Goal: Information Seeking & Learning: Learn about a topic

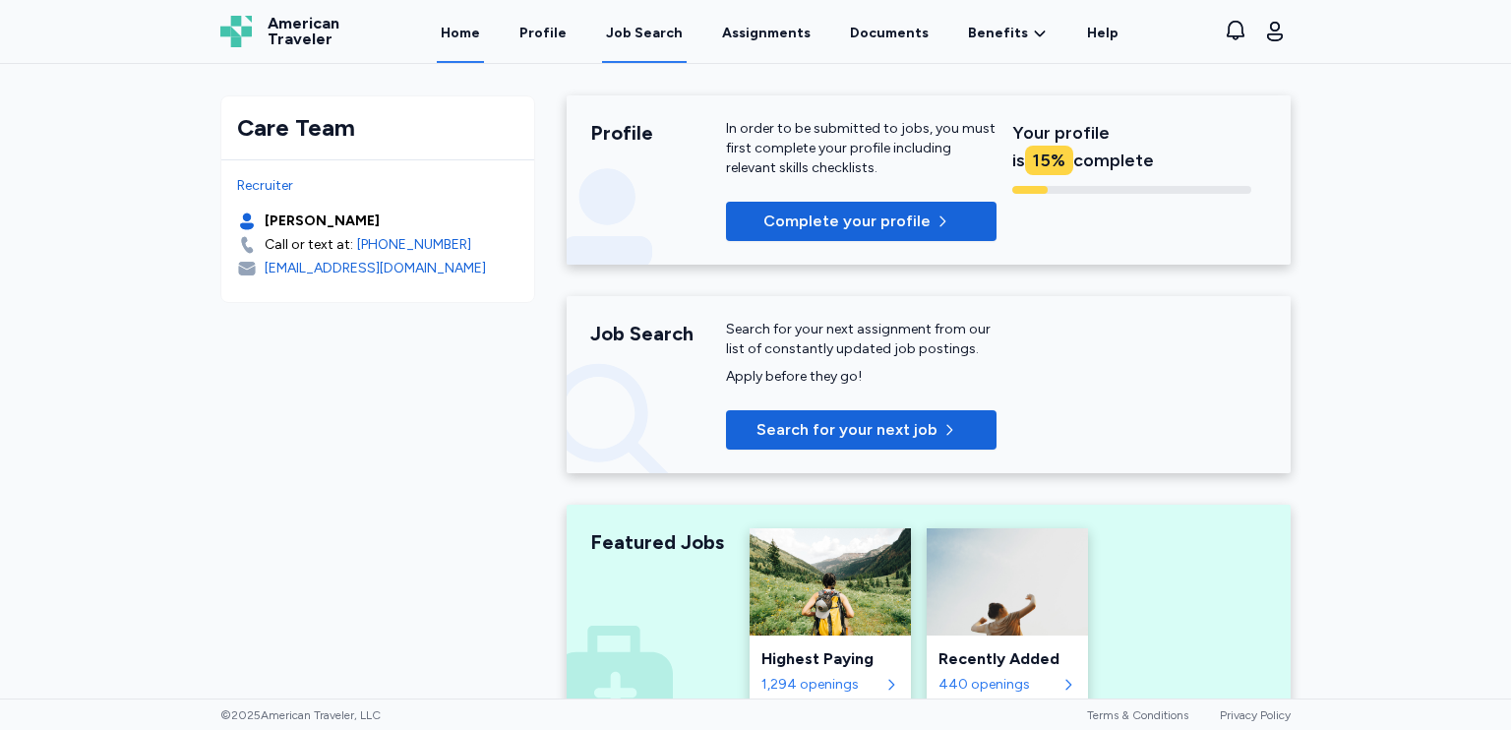
click at [667, 43] on link "Job Search" at bounding box center [644, 32] width 85 height 61
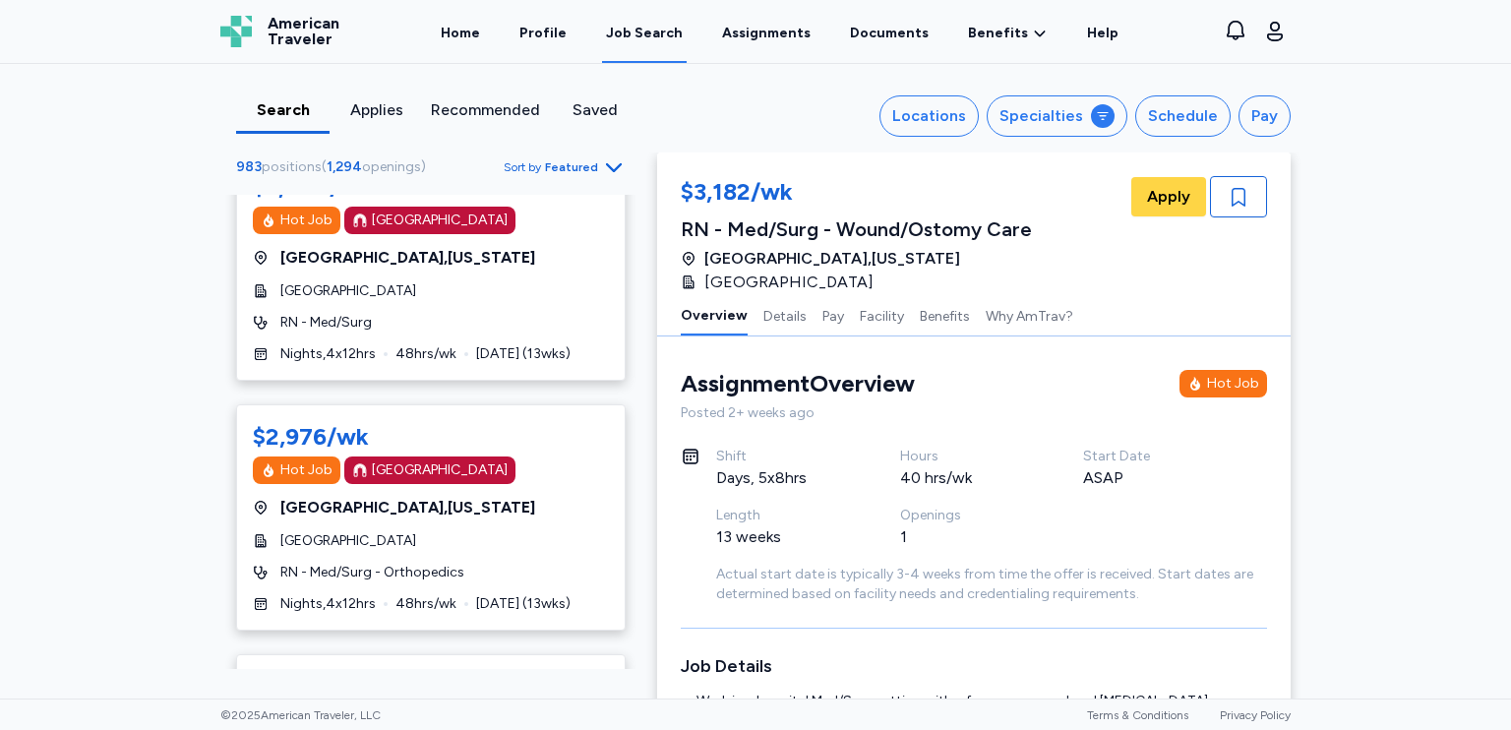
scroll to position [295, 0]
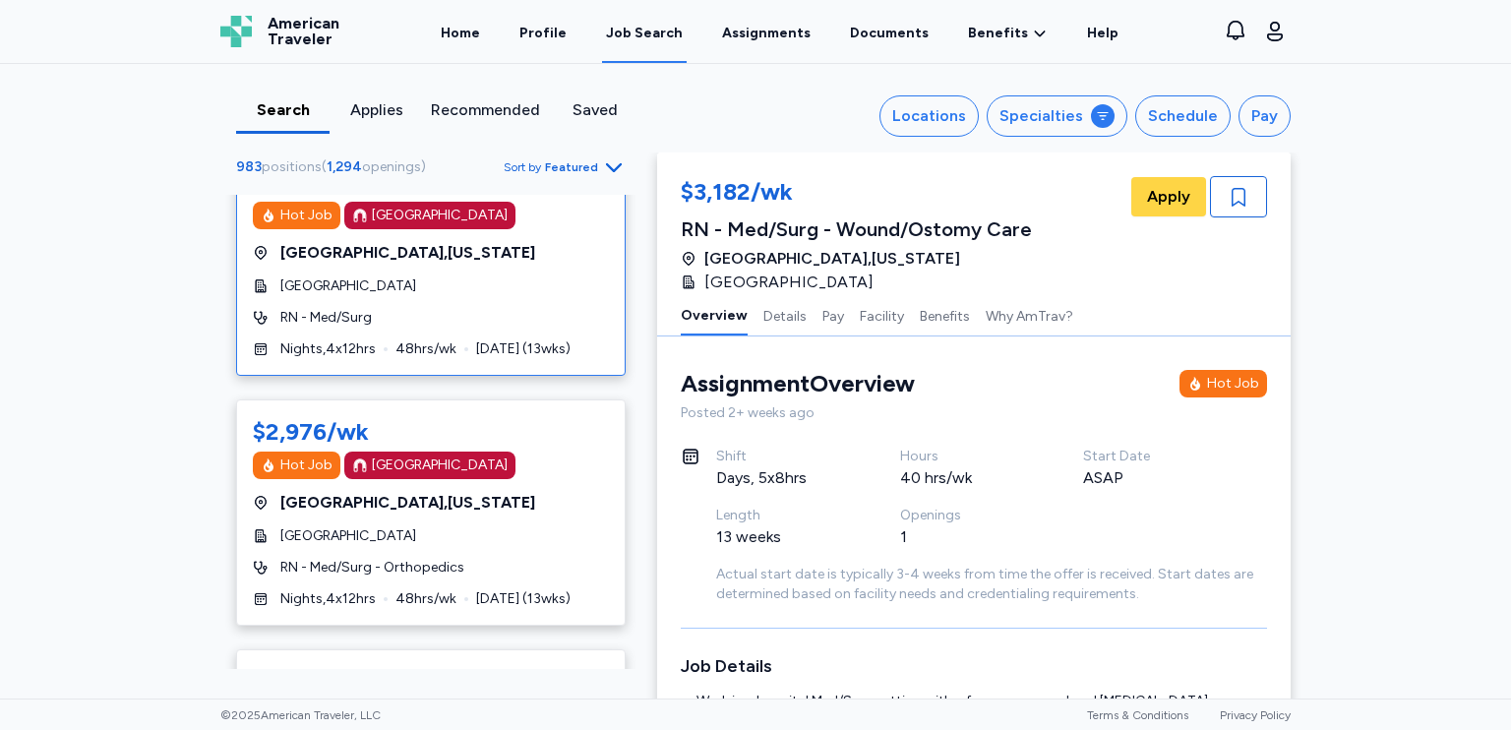
click at [468, 297] on div "$3,080/wk Hot Job [GEOGRAPHIC_DATA] [GEOGRAPHIC_DATA] , [US_STATE] [GEOGRAPHIC_…" at bounding box center [431, 263] width 390 height 226
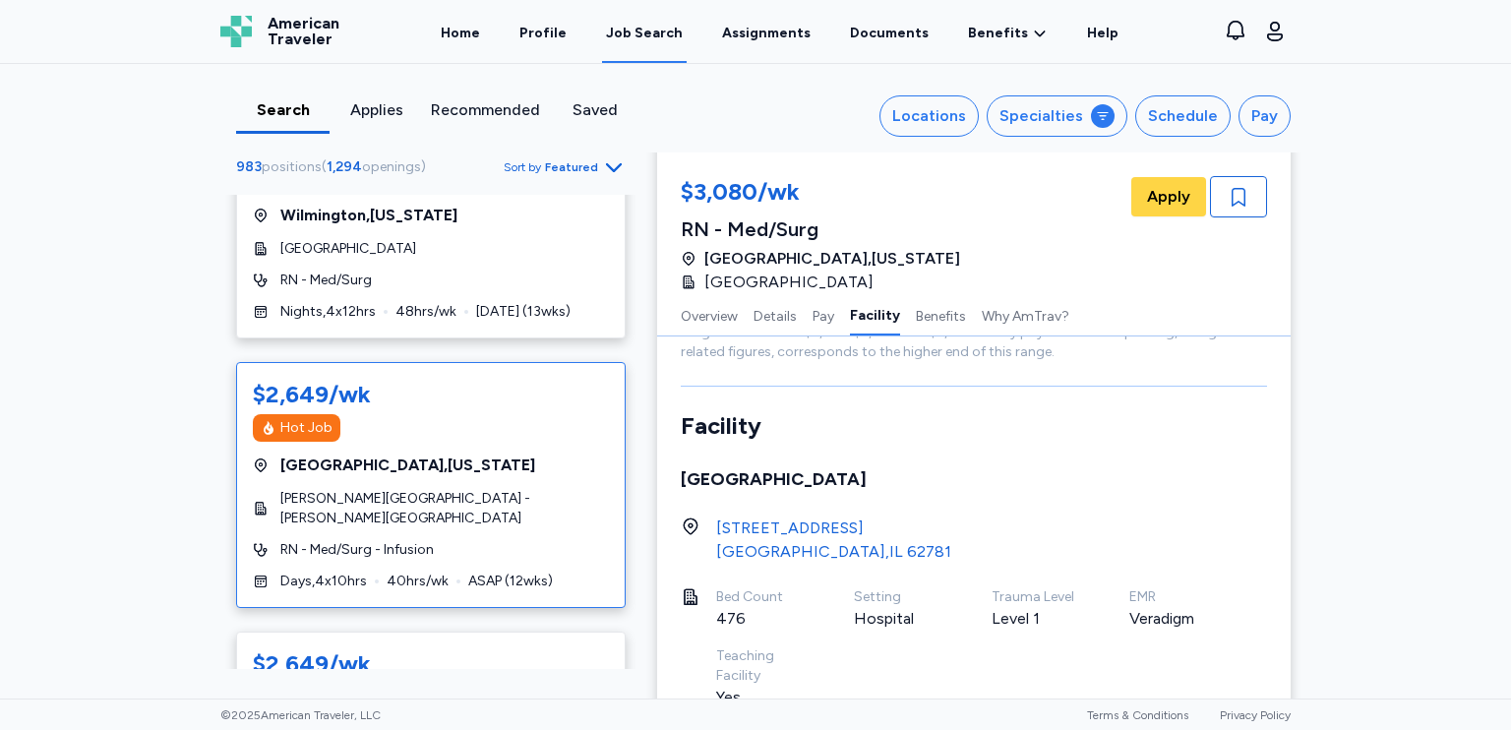
scroll to position [1181, 0]
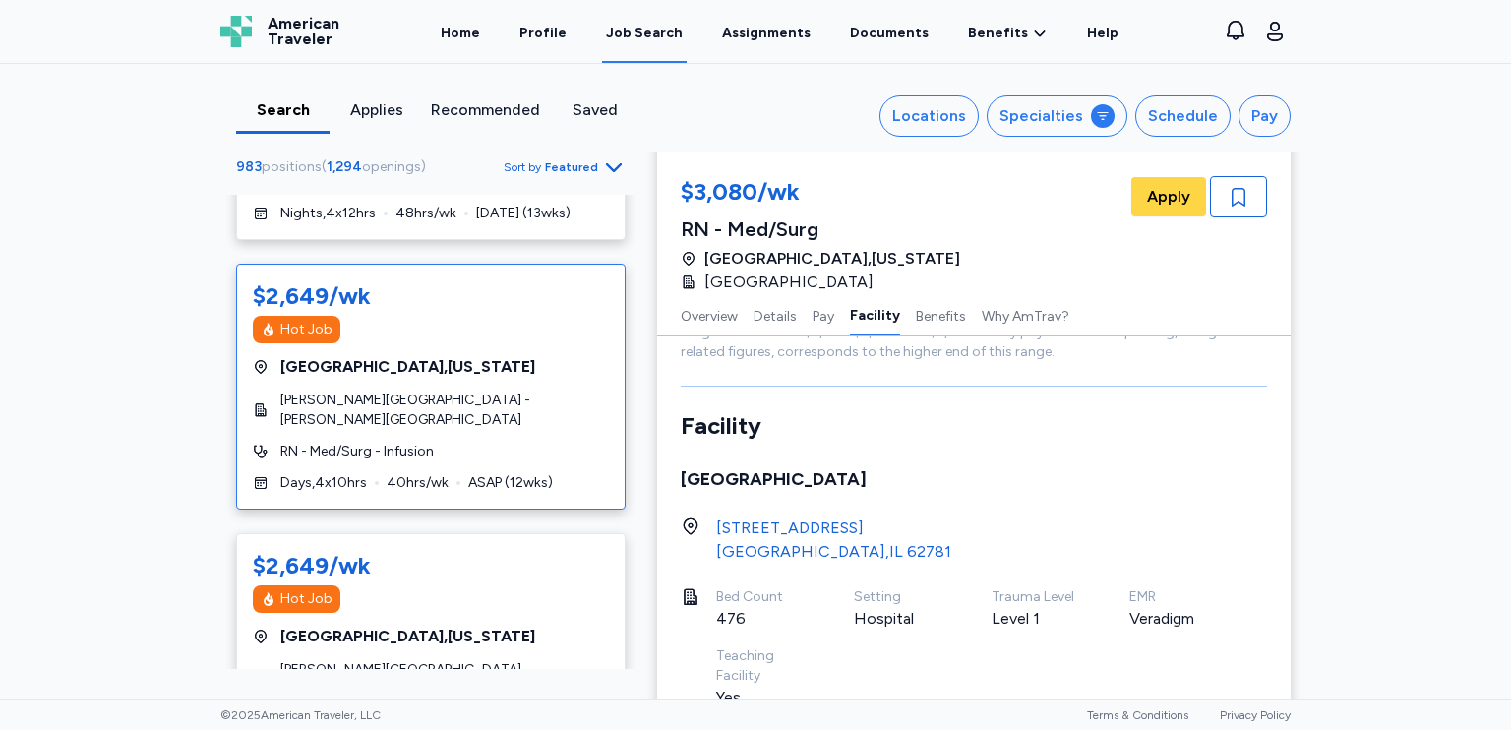
click at [358, 482] on div "Days , 4 x 10 hrs 40 hrs/wk ASAP ( 12 wks)" at bounding box center [431, 483] width 356 height 20
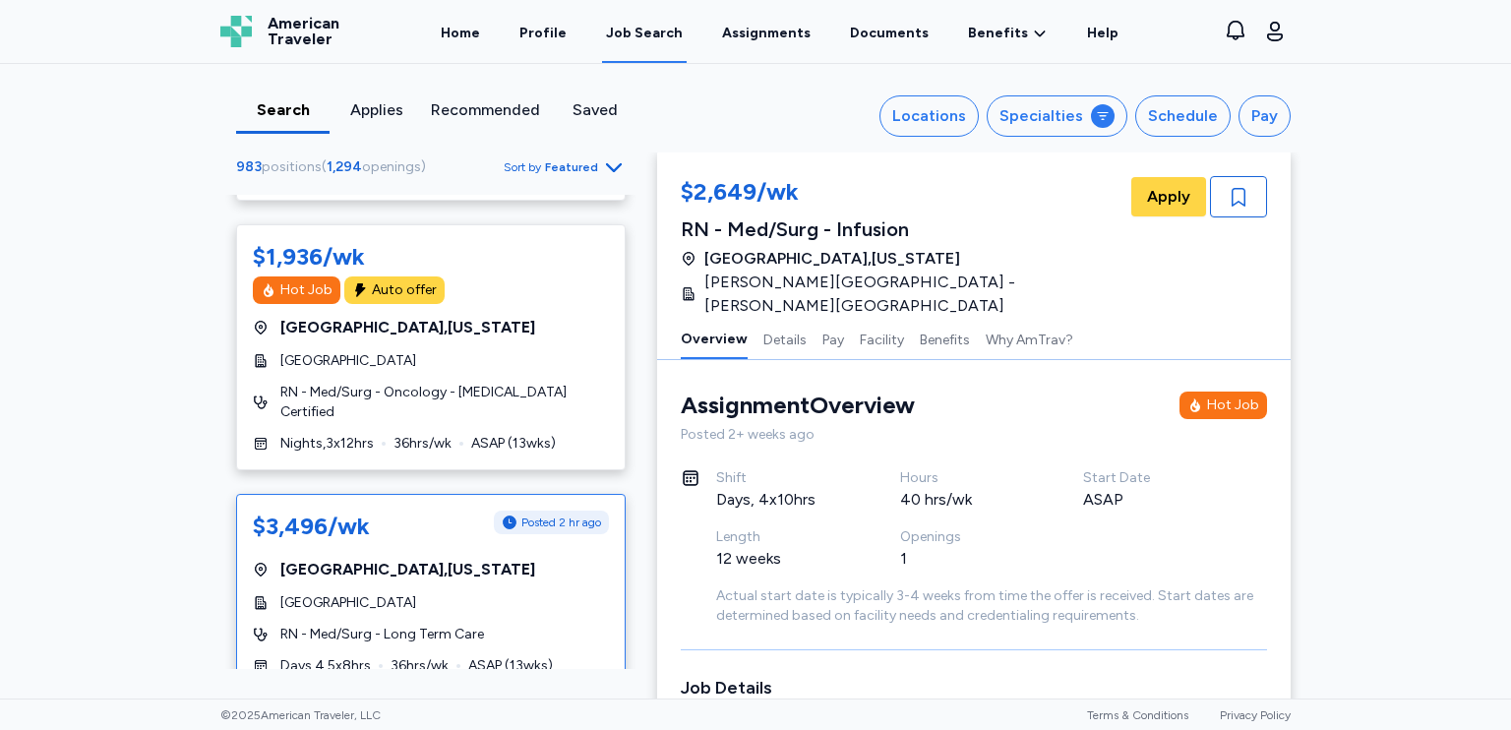
scroll to position [3640, 0]
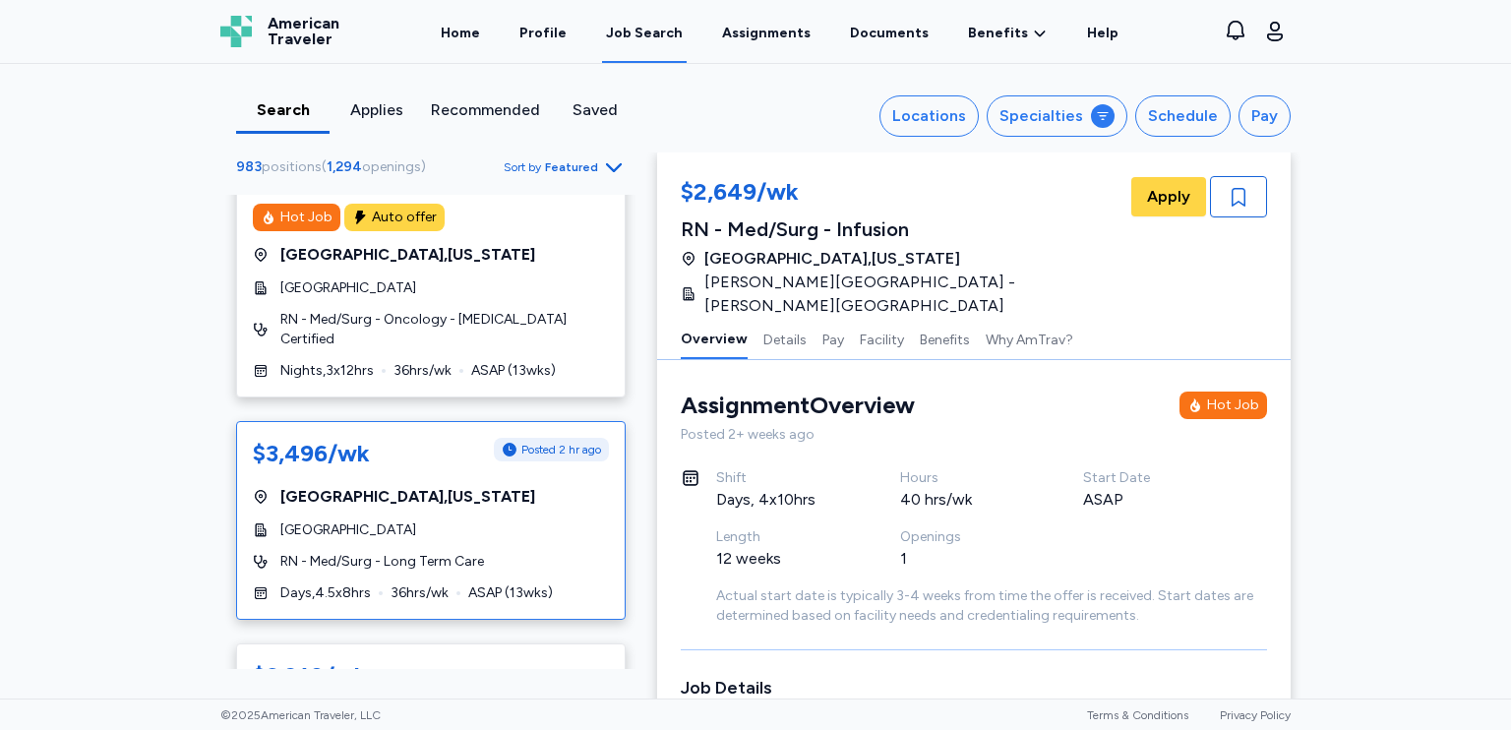
click at [346, 520] on span "[GEOGRAPHIC_DATA]" at bounding box center [348, 530] width 136 height 20
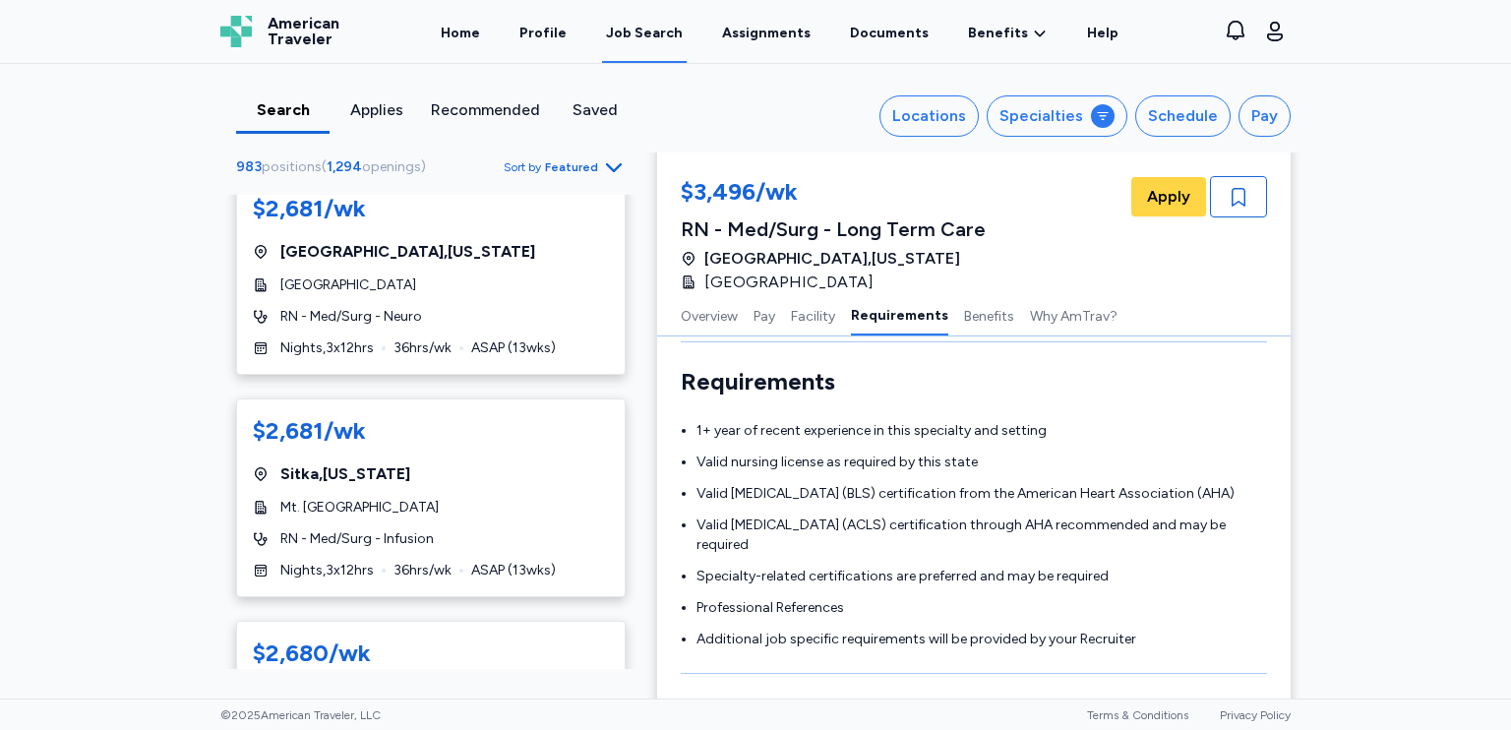
scroll to position [10232, 0]
click at [944, 113] on div "Locations" at bounding box center [929, 116] width 74 height 24
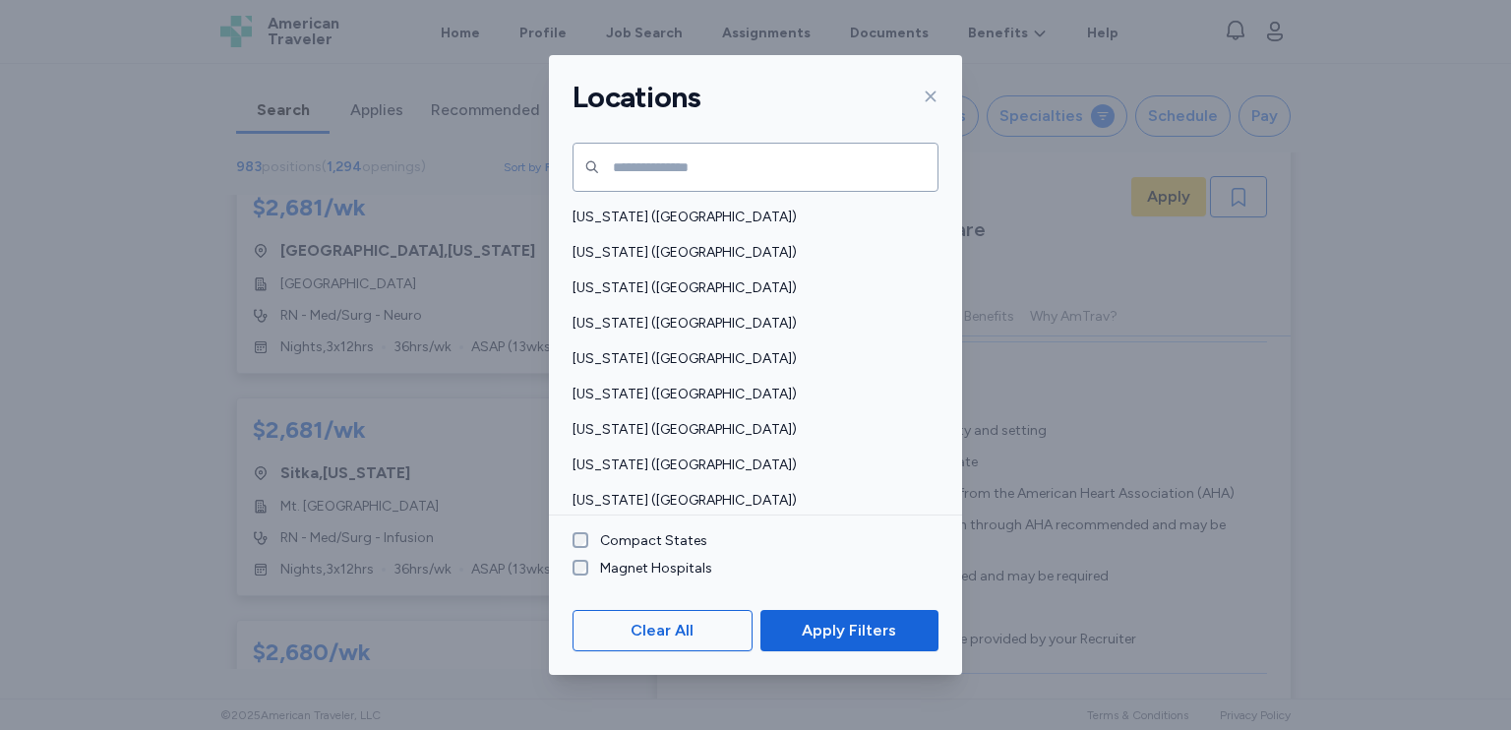
click at [617, 543] on label "Compact States" at bounding box center [647, 541] width 119 height 20
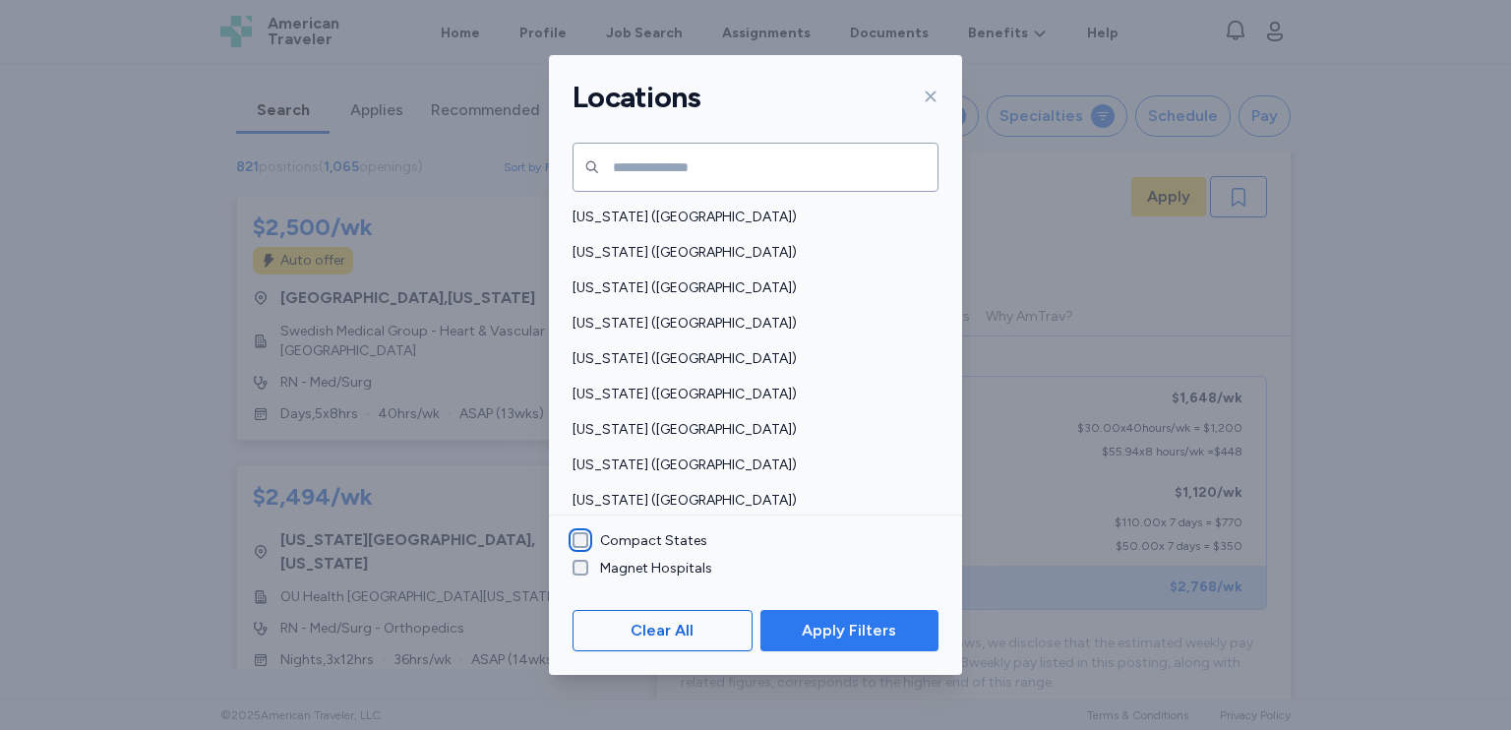
scroll to position [2, 0]
click at [818, 629] on span "Apply Filters" at bounding box center [849, 631] width 94 height 24
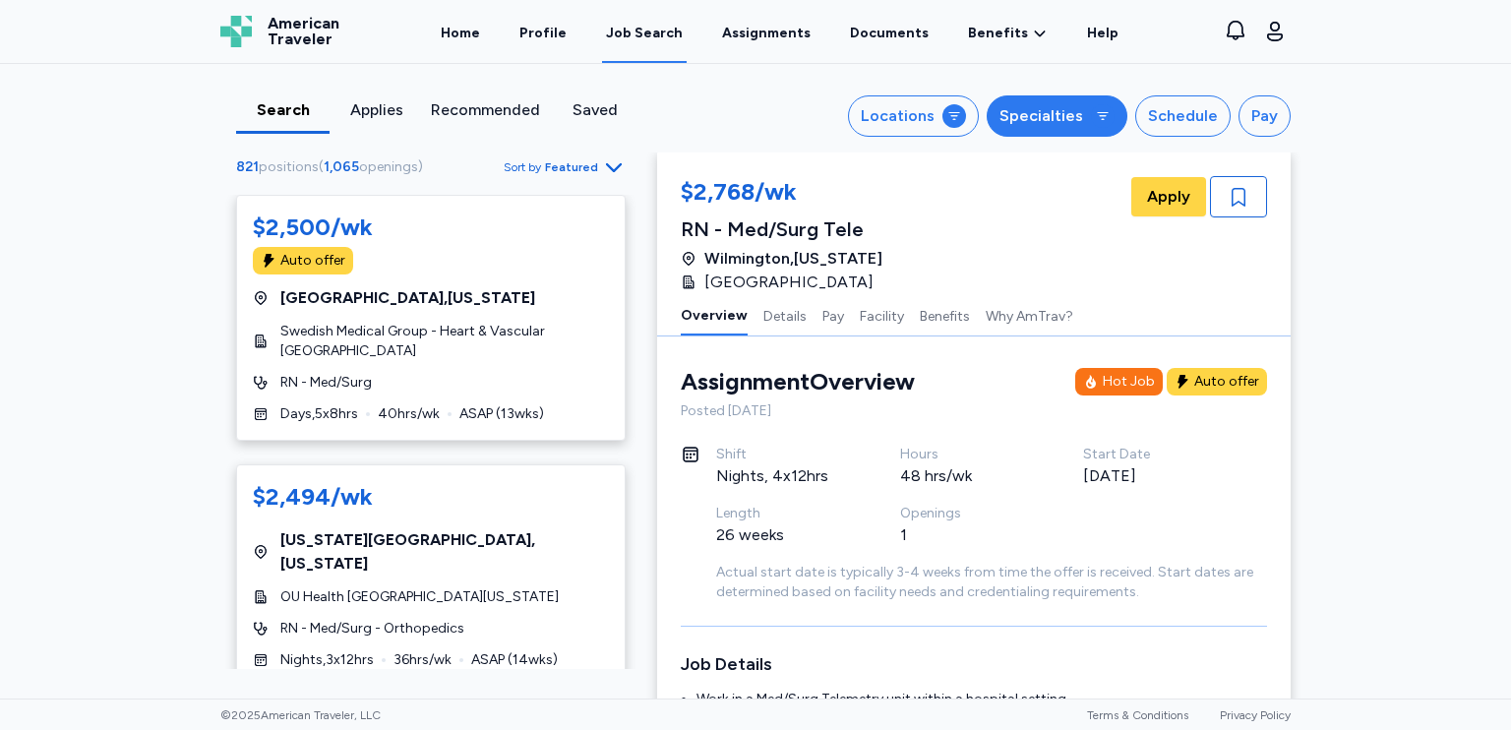
click at [1109, 110] on div at bounding box center [1103, 116] width 24 height 24
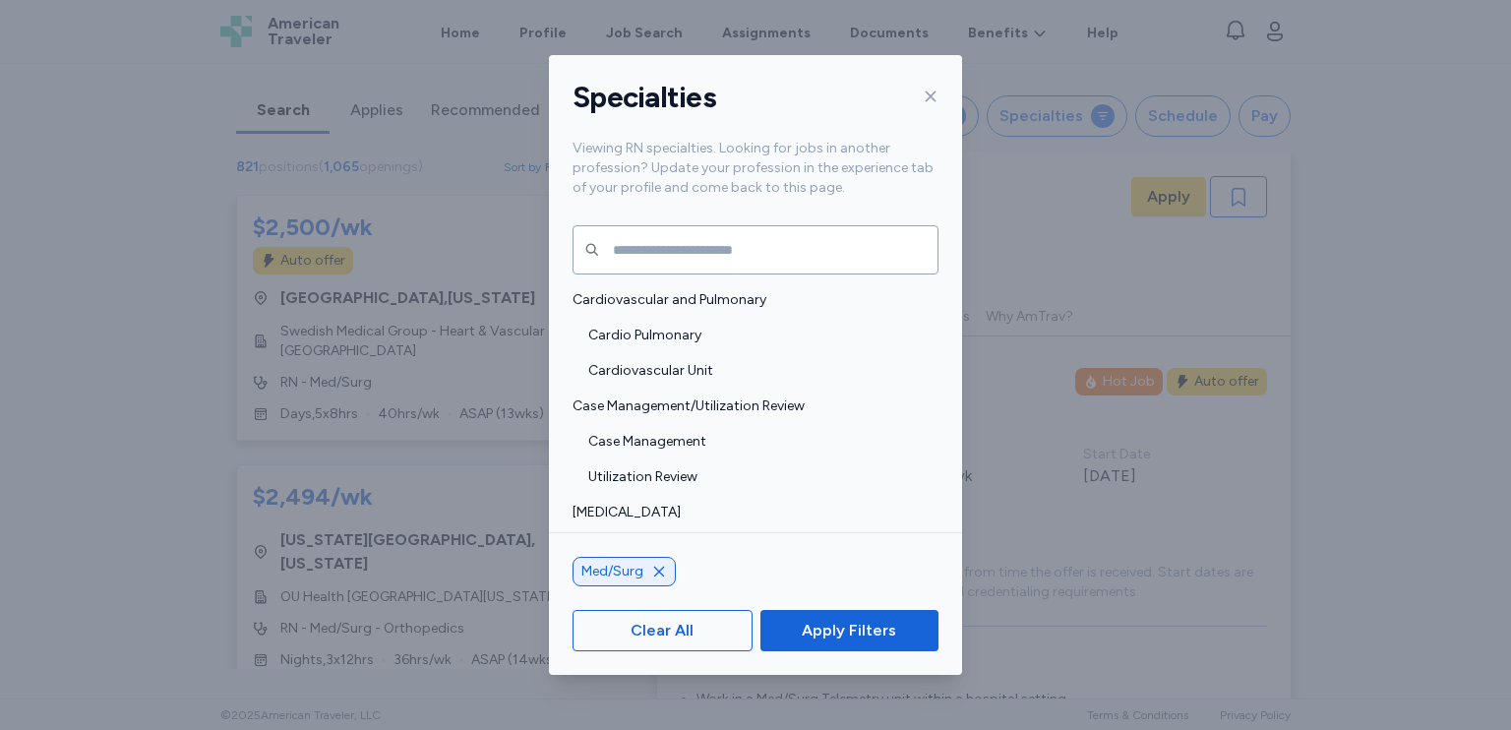
click at [936, 95] on icon at bounding box center [931, 97] width 16 height 16
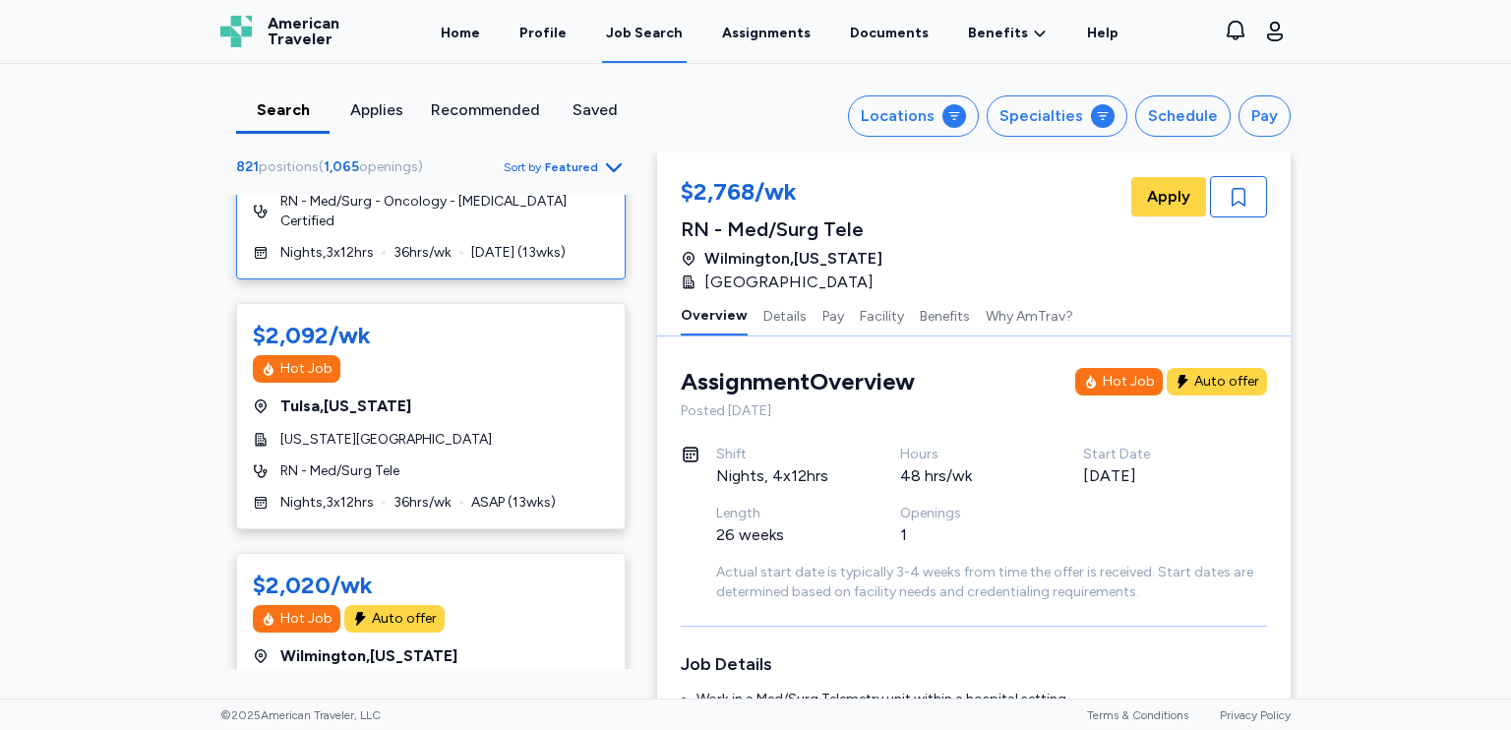
scroll to position [1279, 0]
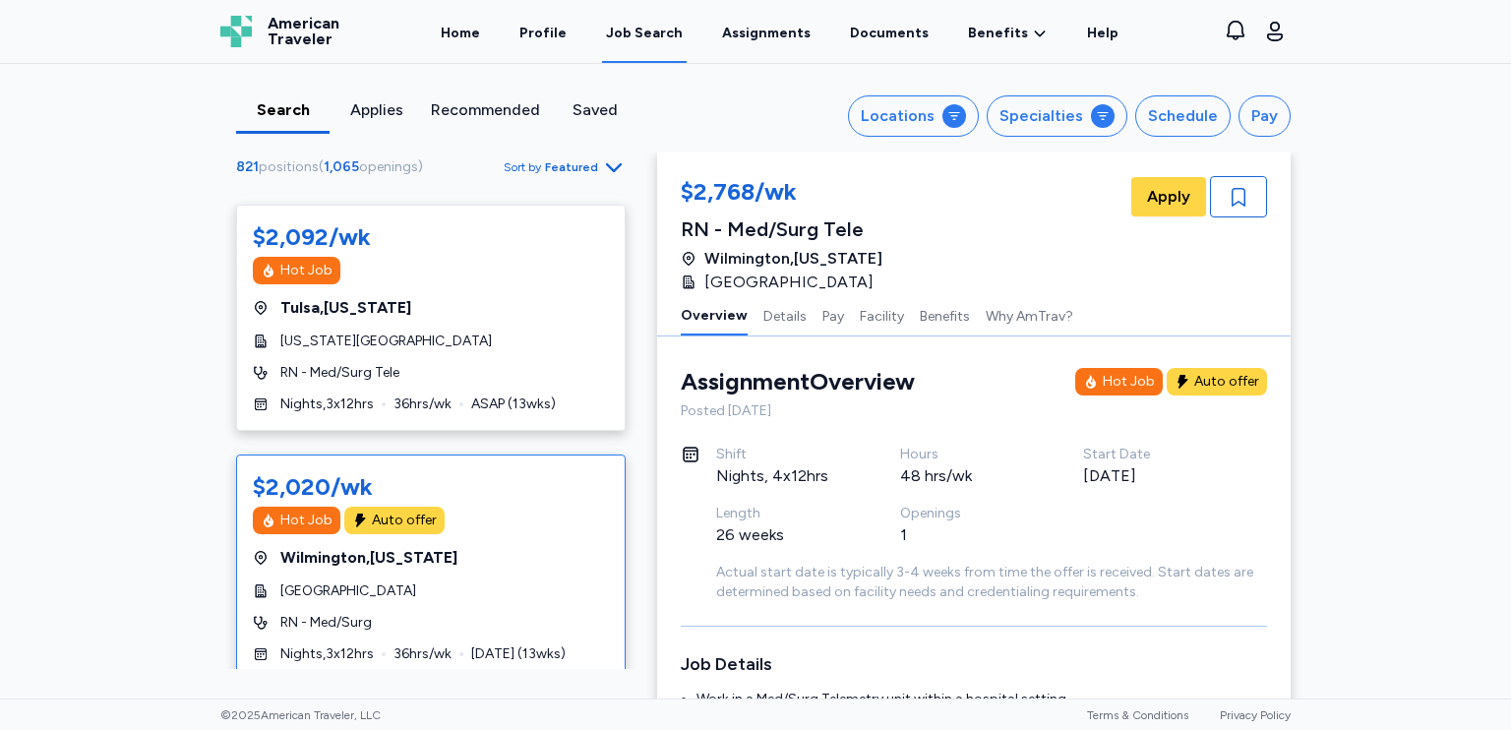
click at [516, 507] on div "Hot Job Auto offer" at bounding box center [431, 521] width 356 height 28
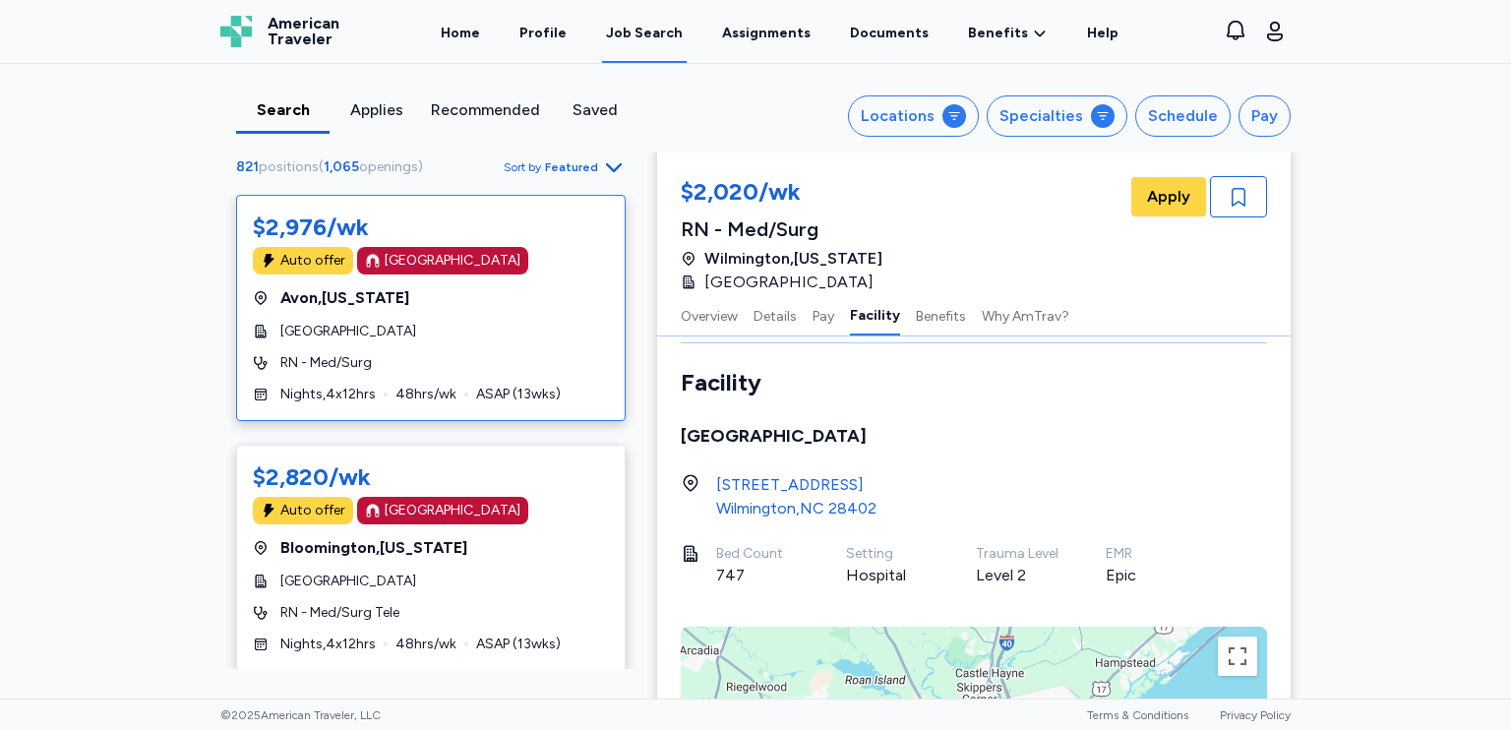
scroll to position [2164, 0]
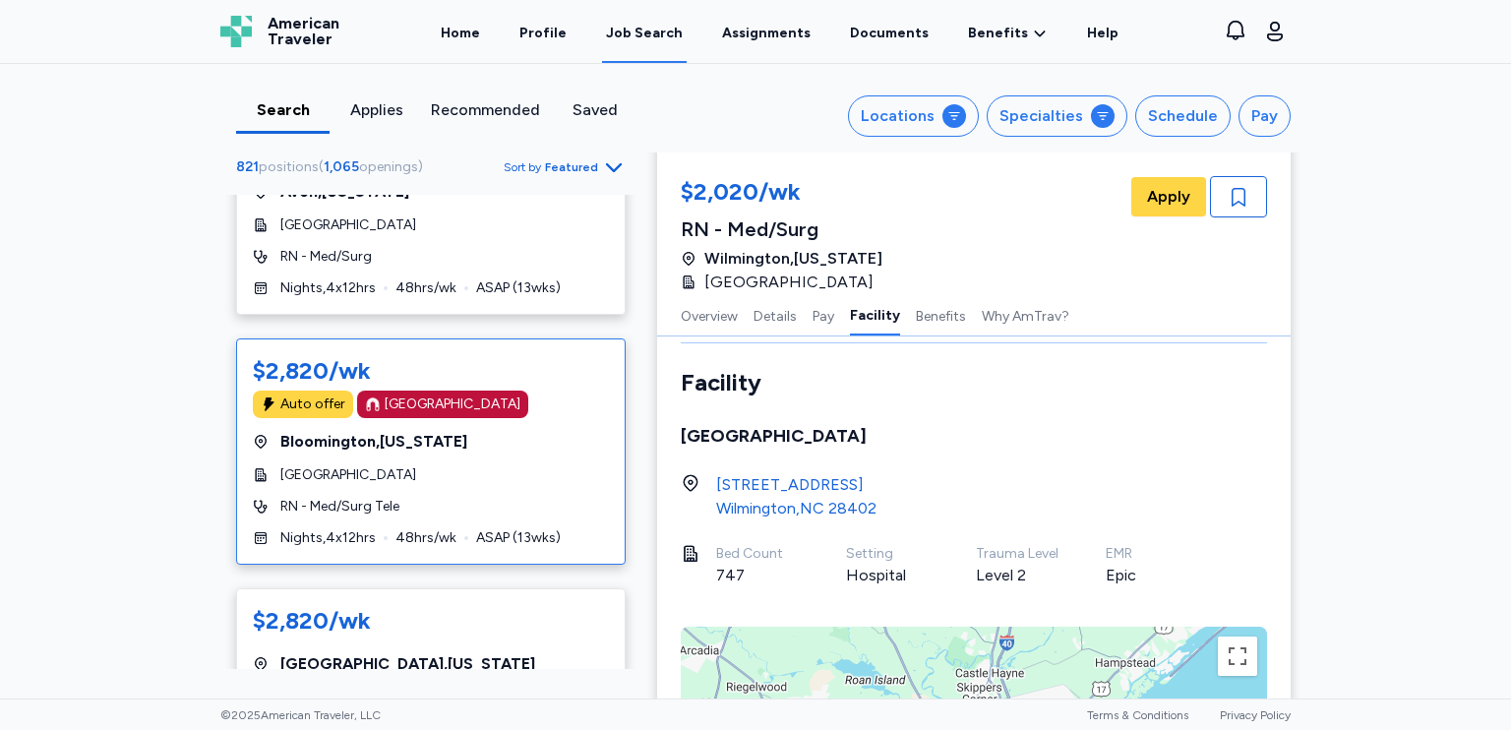
click at [534, 465] on div "[GEOGRAPHIC_DATA]" at bounding box center [431, 475] width 356 height 20
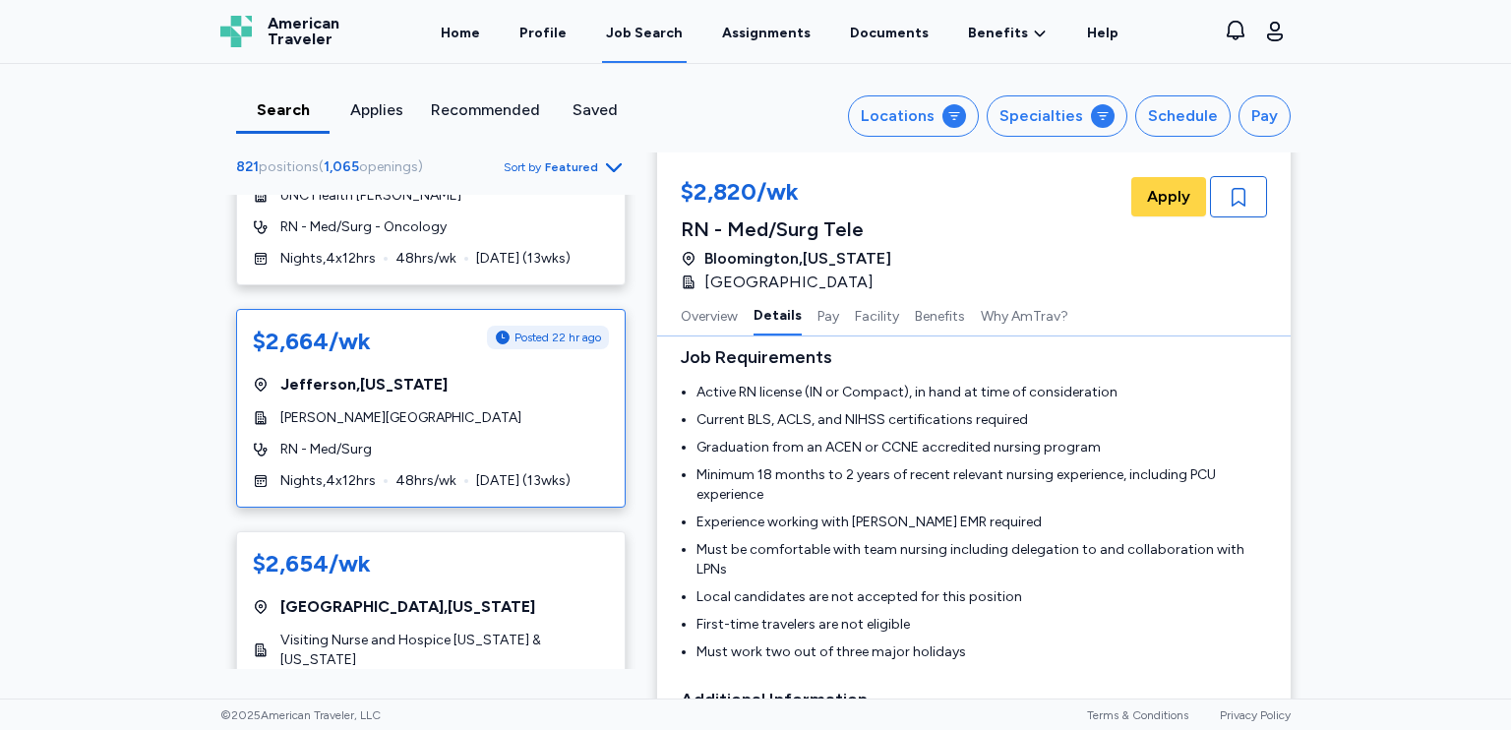
scroll to position [4231, 0]
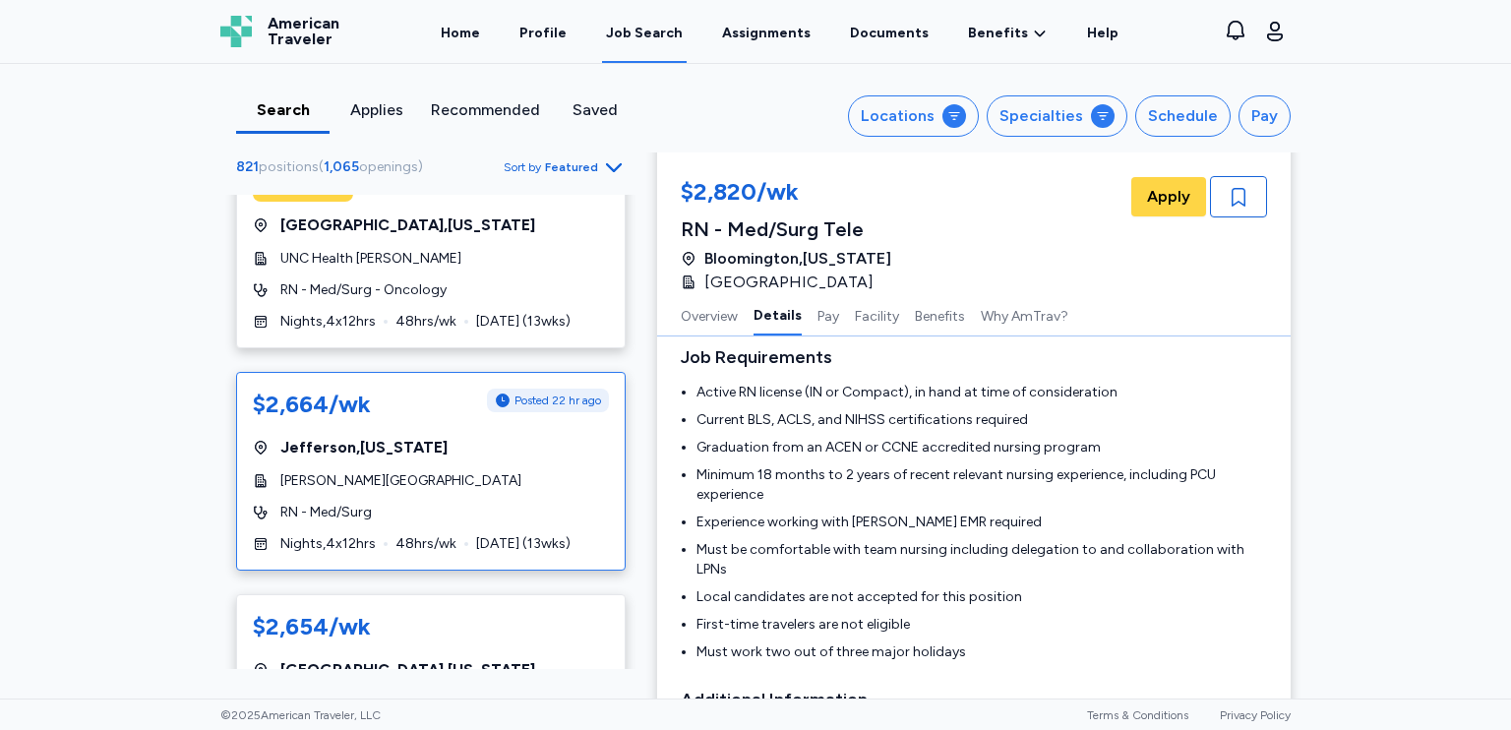
click at [502, 406] on div "$2,664/wk Posted 22 hr ago [GEOGRAPHIC_DATA] , [US_STATE][GEOGRAPHIC_DATA] RN -…" at bounding box center [431, 471] width 390 height 199
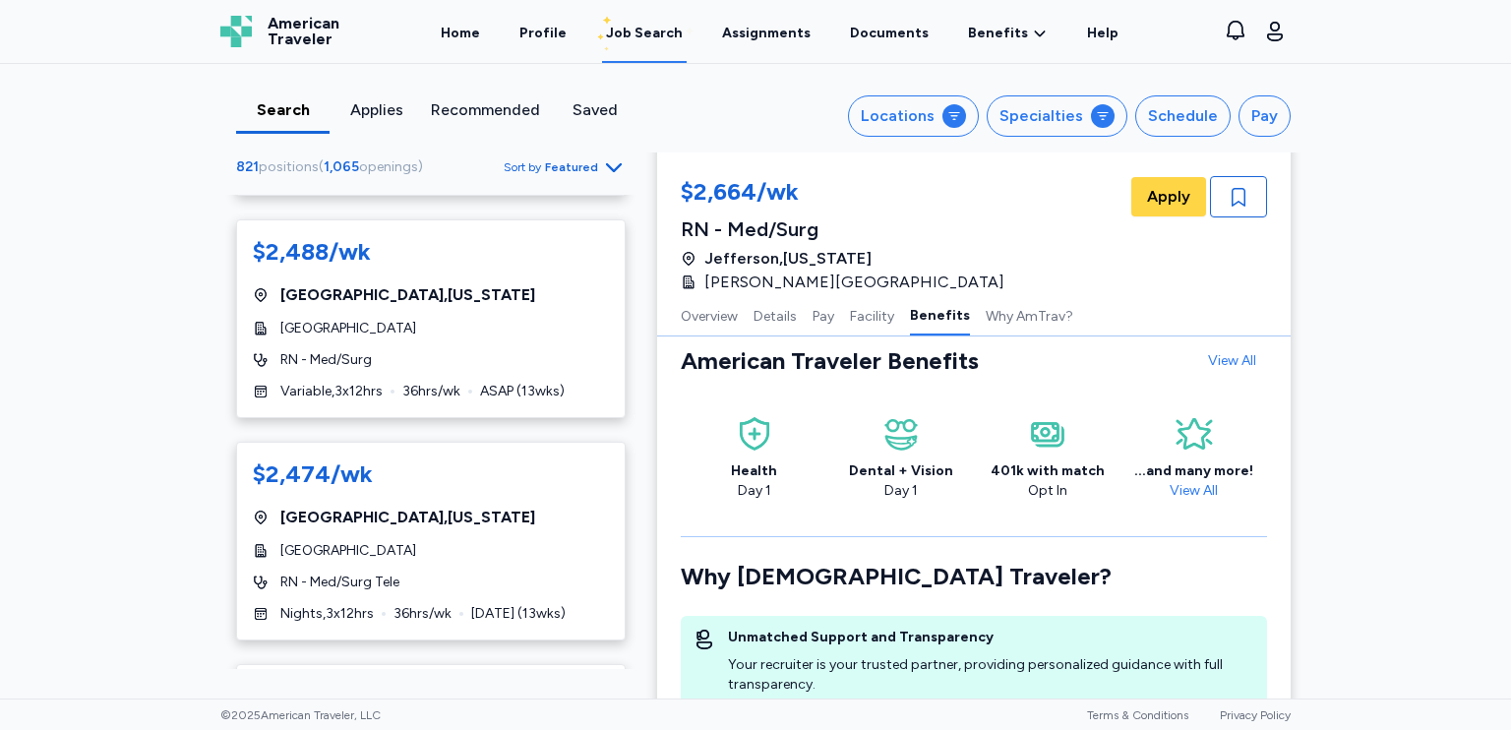
scroll to position [11019, 0]
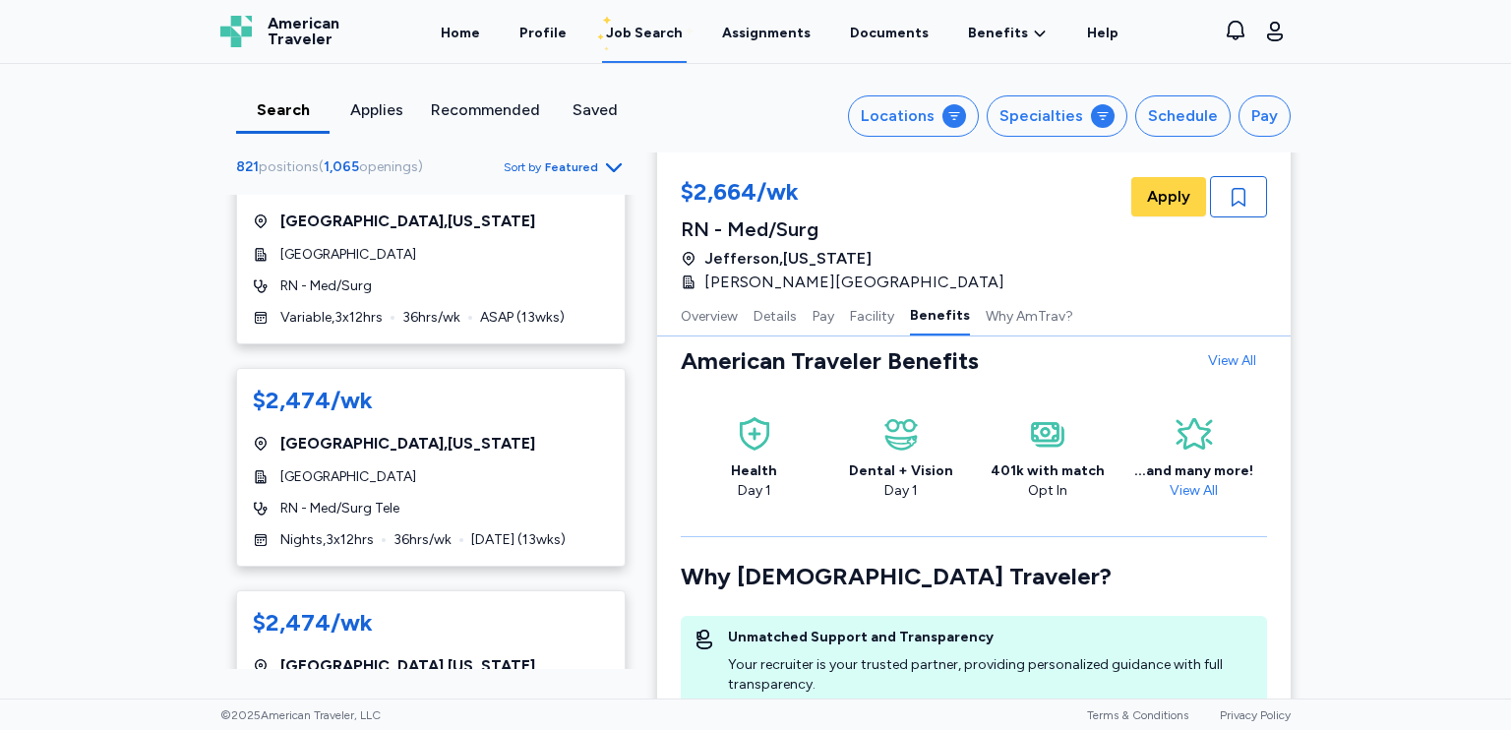
click at [488, 590] on div "$2,474/[PERSON_NAME][GEOGRAPHIC_DATA] , [US_STATE] [GEOGRAPHIC_DATA] RN - Med/S…" at bounding box center [431, 689] width 390 height 199
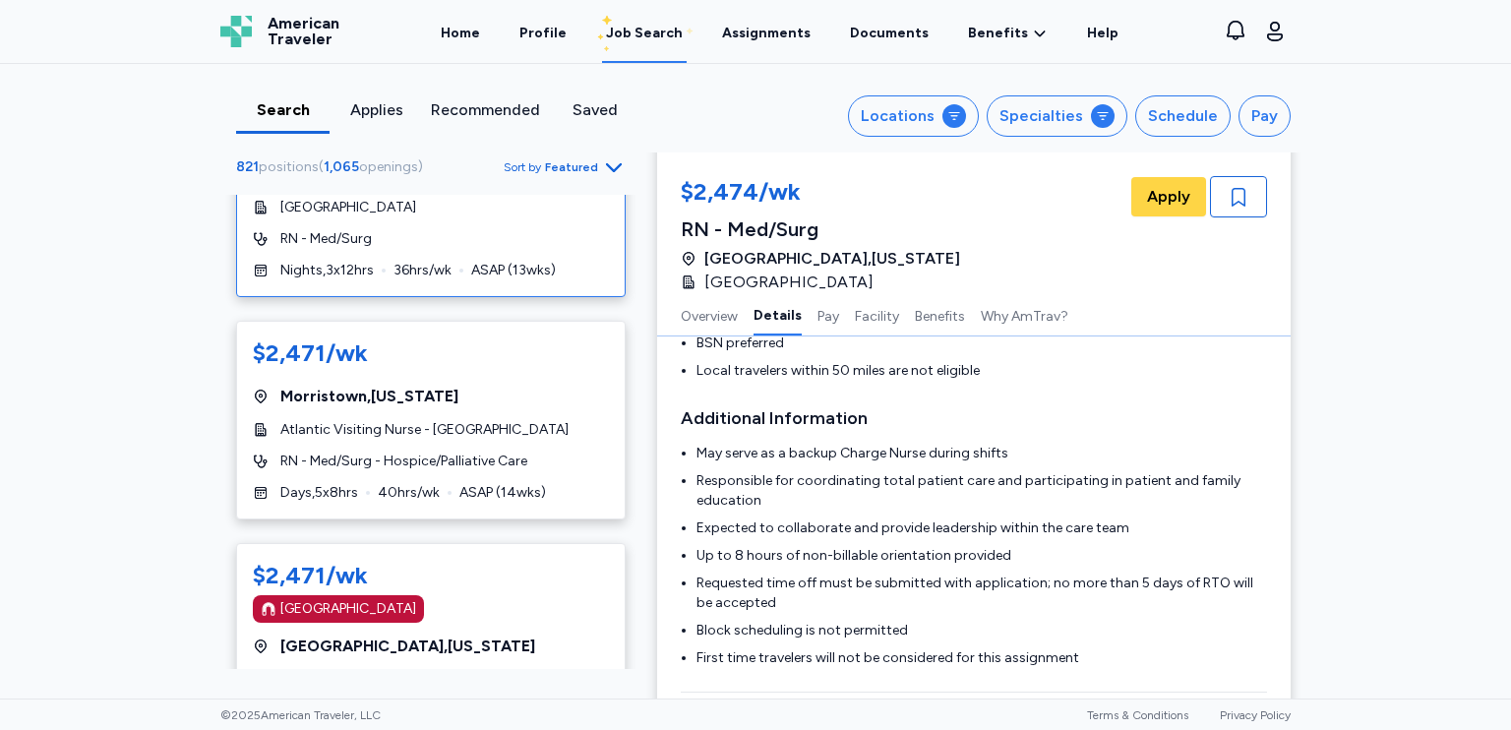
scroll to position [11552, 0]
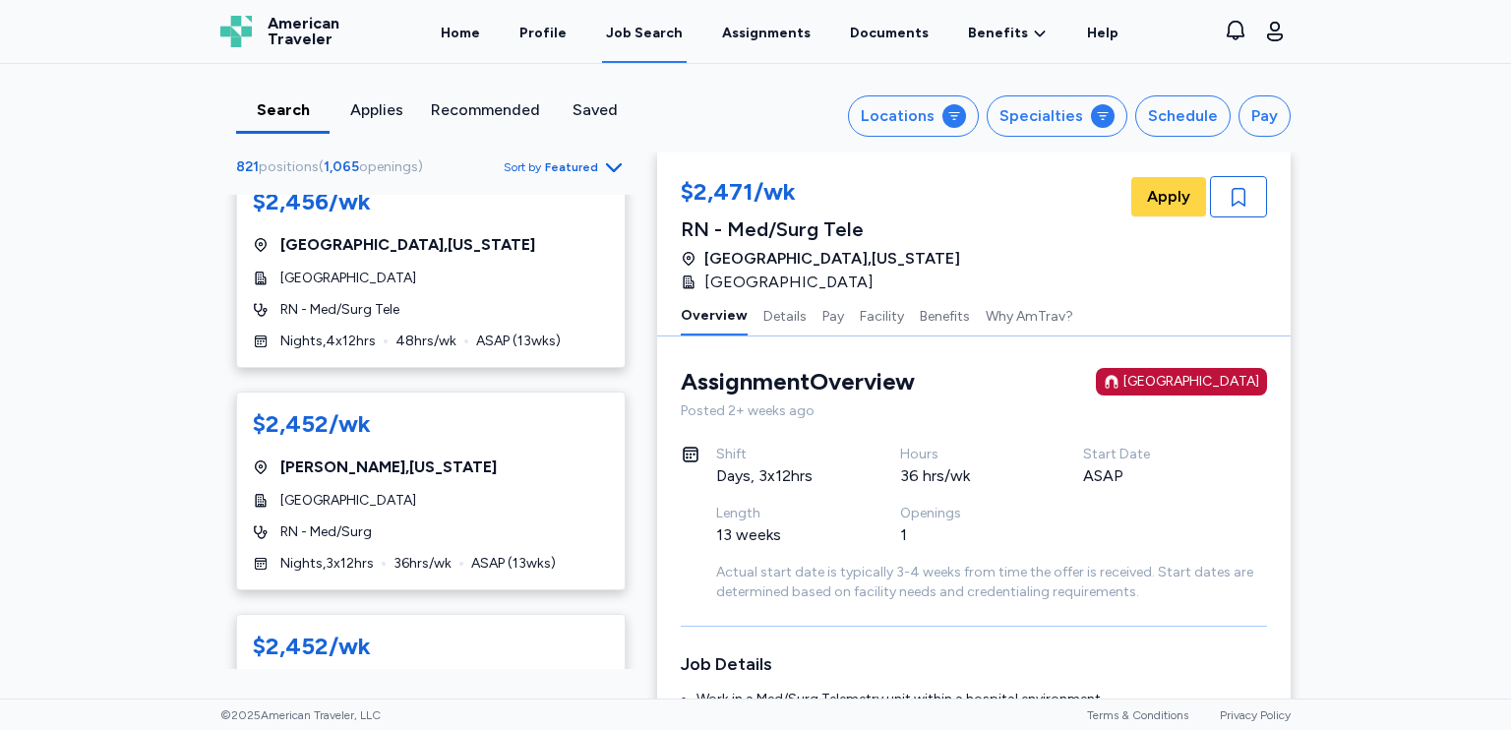
scroll to position [2164, 0]
